Goal: Transaction & Acquisition: Subscribe to service/newsletter

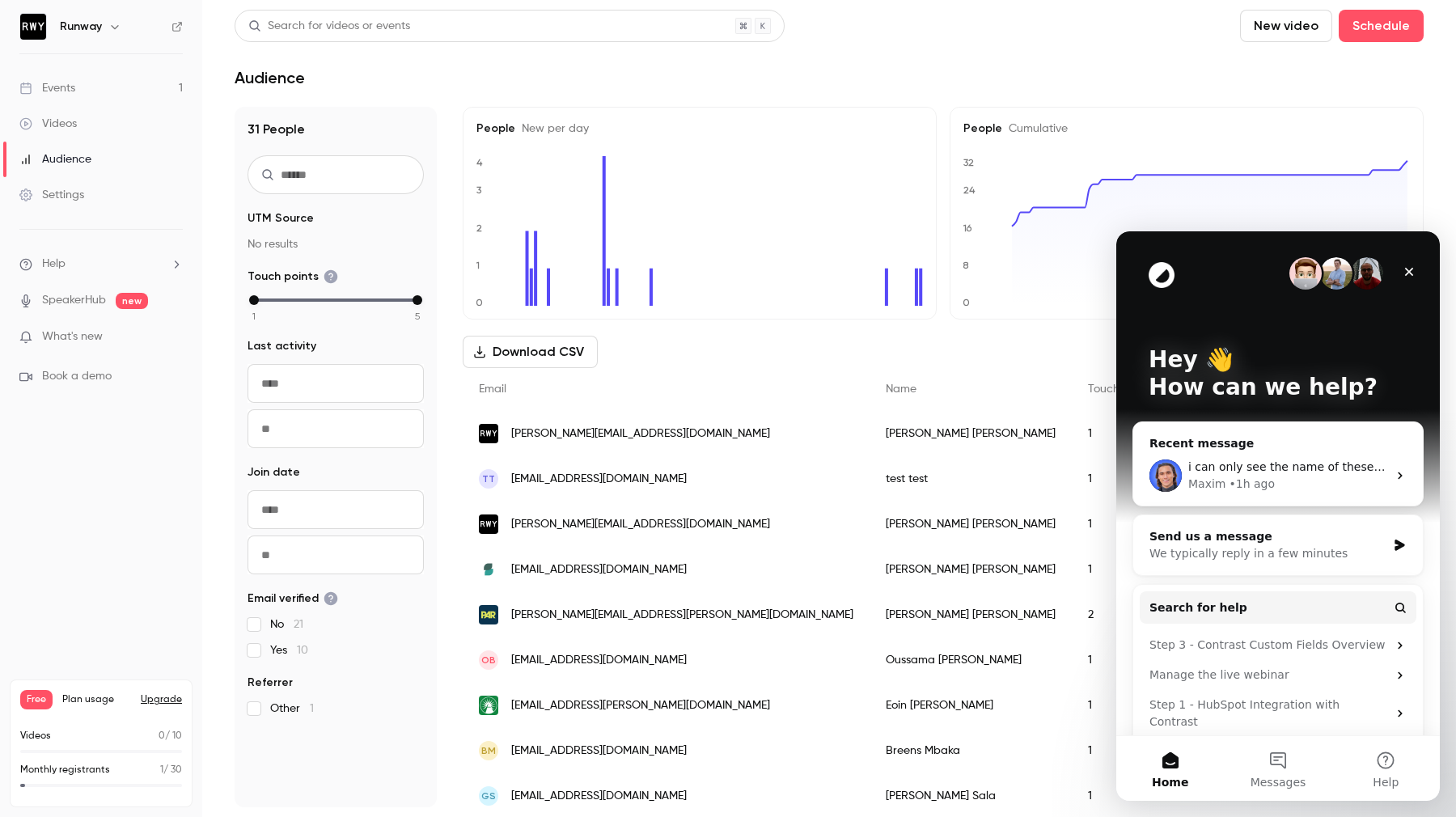
click at [1305, 489] on div "Maxim • 1h ago" at bounding box center [1288, 484] width 199 height 17
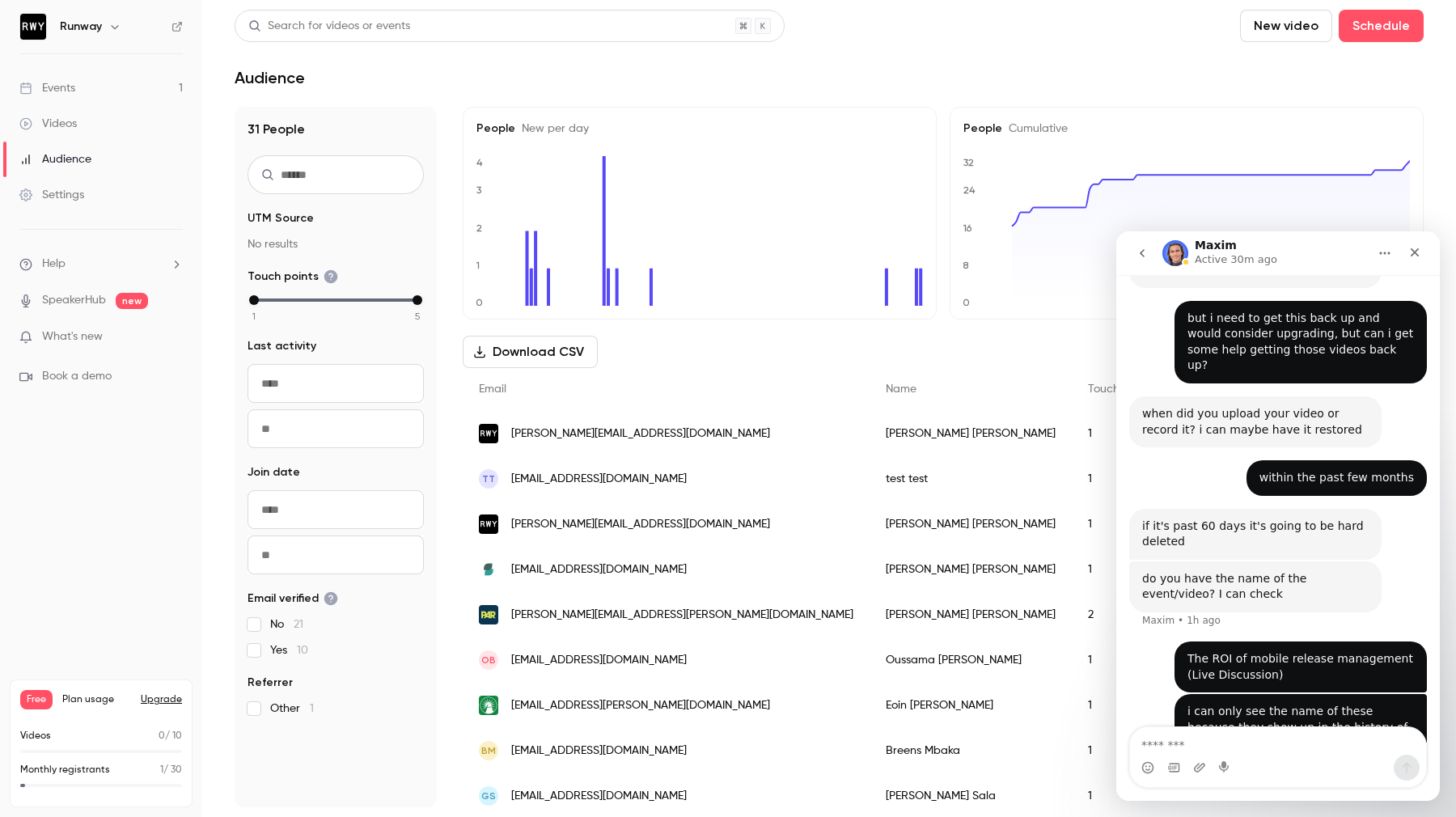
scroll to position [916, 0]
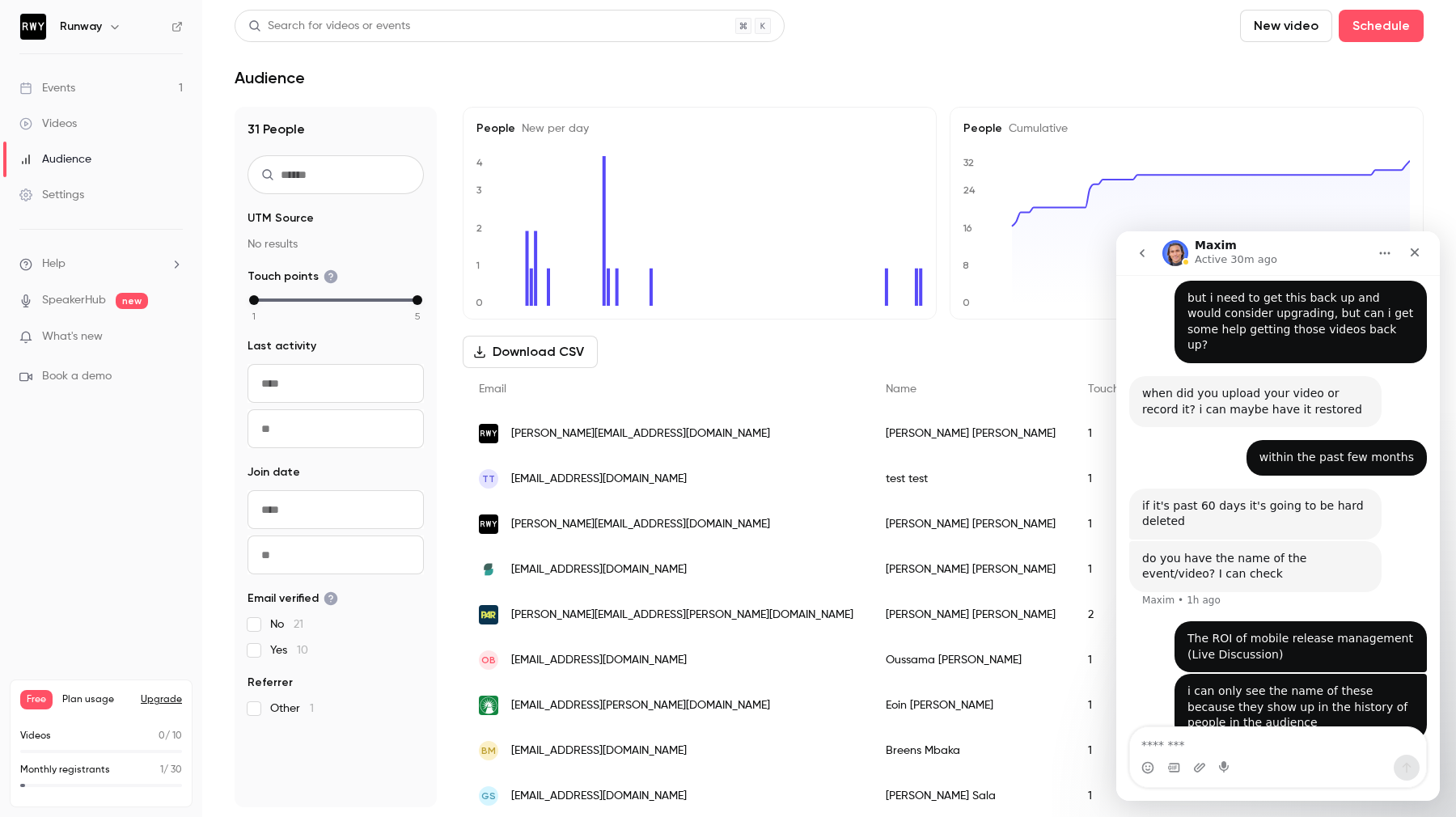
click at [168, 697] on button "Upgrade" at bounding box center [161, 700] width 41 height 13
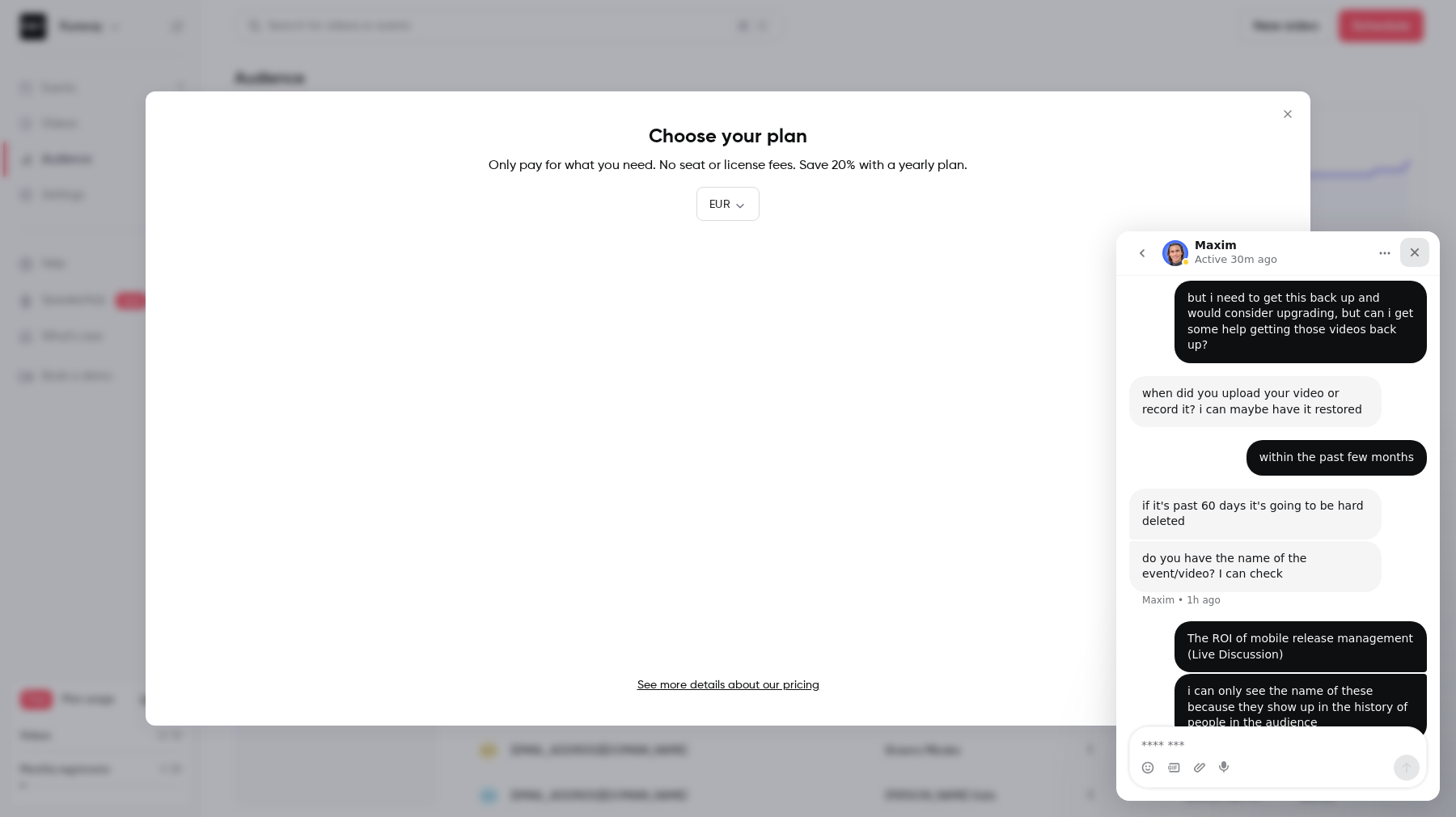
click at [1401, 252] on div "Close" at bounding box center [1414, 252] width 29 height 29
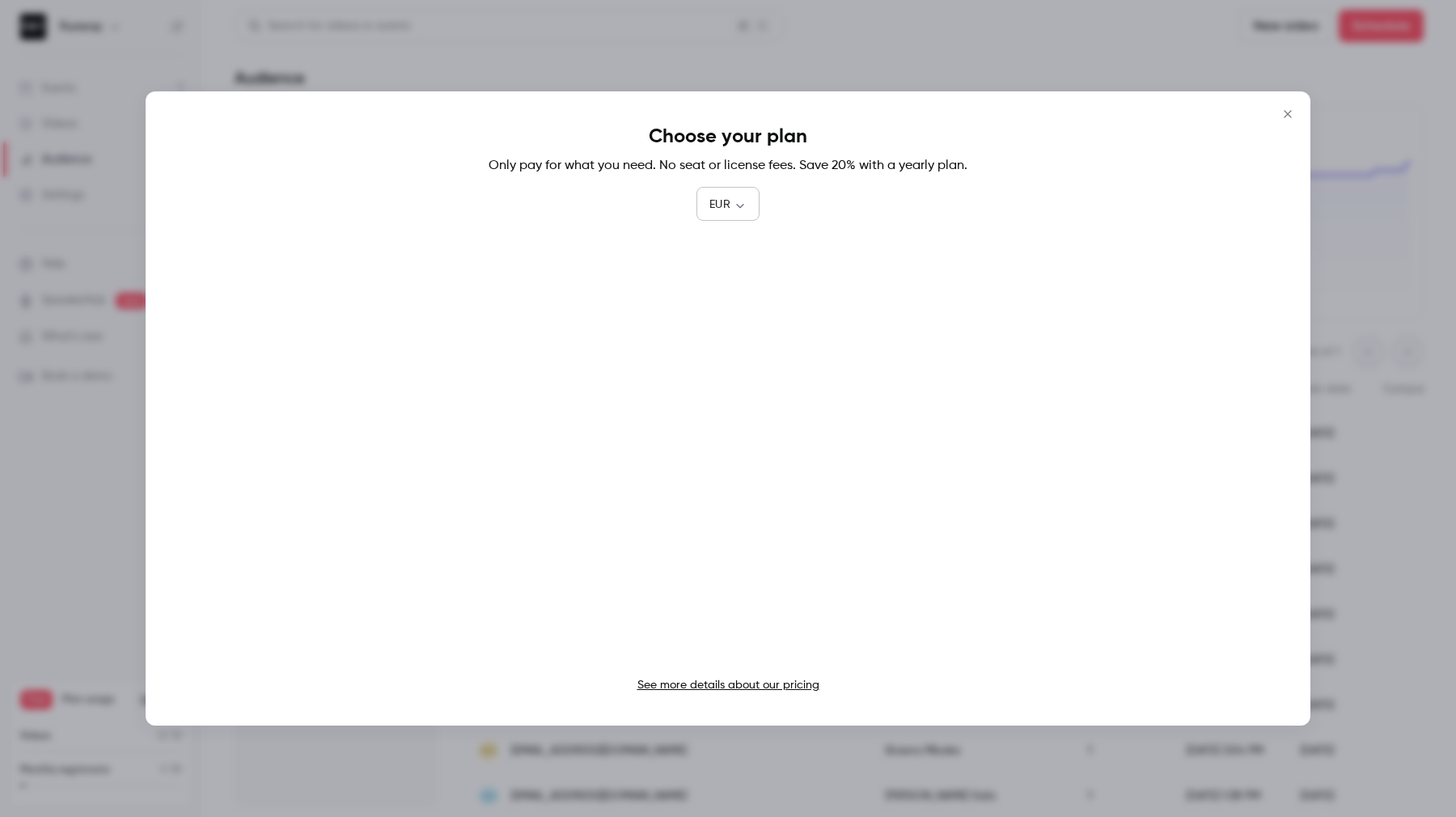
click at [730, 199] on body "Runway Events 1 Videos Audience Settings Help SpeakerHub new What's new Book a …" at bounding box center [728, 427] width 1456 height 855
click at [719, 291] on li "USD" at bounding box center [728, 297] width 63 height 42
type input "***"
click at [762, 679] on link "See more details about our pricing" at bounding box center [728, 685] width 182 height 11
